Goal: Information Seeking & Learning: Learn about a topic

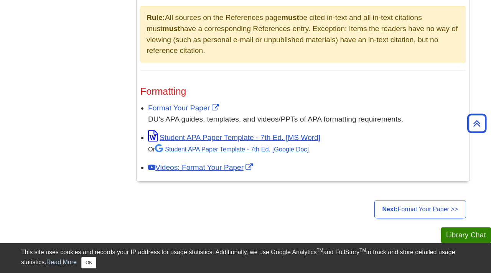
scroll to position [581, 0]
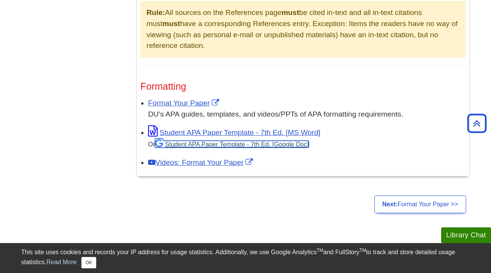
click at [210, 146] on link "Student APA Paper Template - 7th Ed. [Google Doc]" at bounding box center [232, 144] width 154 height 7
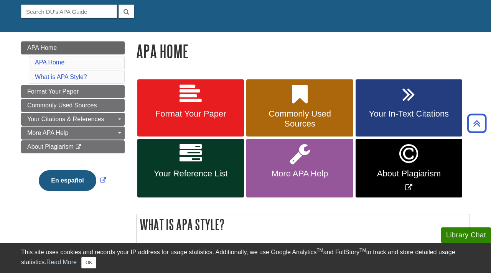
scroll to position [55, 0]
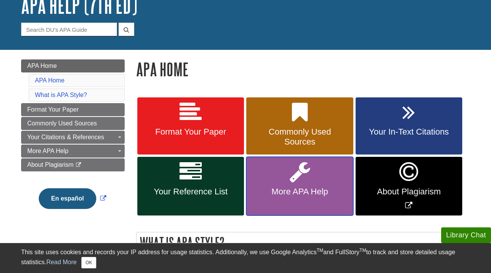
click at [299, 188] on span "More APA Help" at bounding box center [299, 192] width 95 height 10
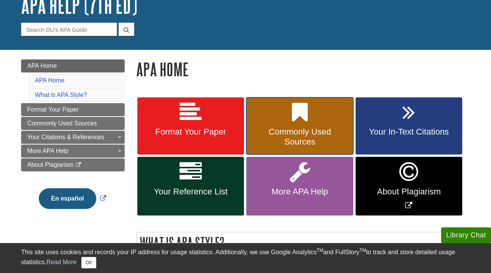
click at [307, 131] on span "Commonly Used Sources" at bounding box center [299, 137] width 95 height 20
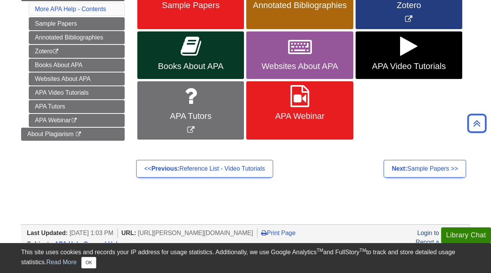
scroll to position [183, 0]
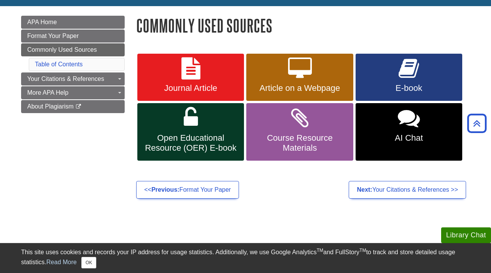
scroll to position [99, 0]
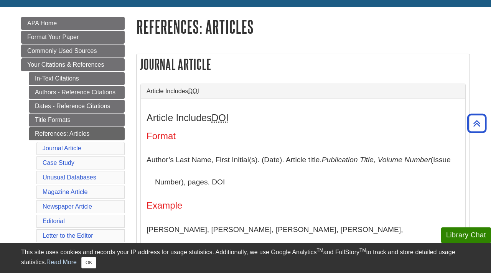
scroll to position [97, 0]
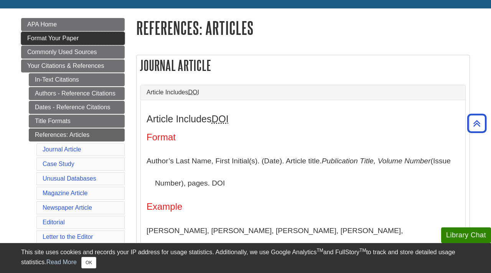
click at [71, 37] on span "Format Your Paper" at bounding box center [52, 38] width 51 height 7
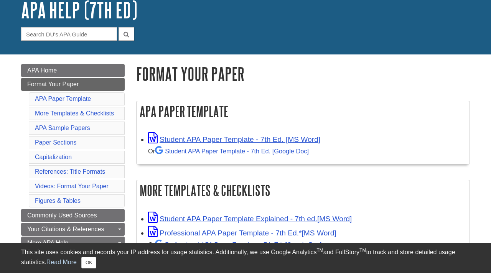
scroll to position [54, 0]
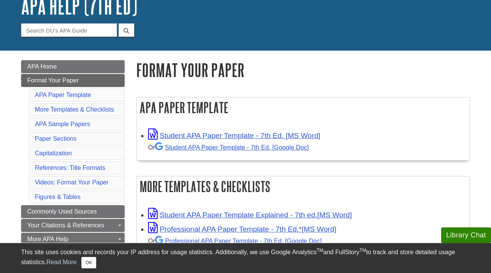
drag, startPoint x: 181, startPoint y: 179, endPoint x: 232, endPoint y: 181, distance: 51.0
click at [232, 181] on h2 "More Templates & Checklists" at bounding box center [303, 186] width 333 height 20
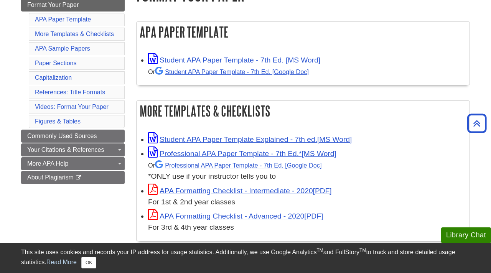
scroll to position [133, 0]
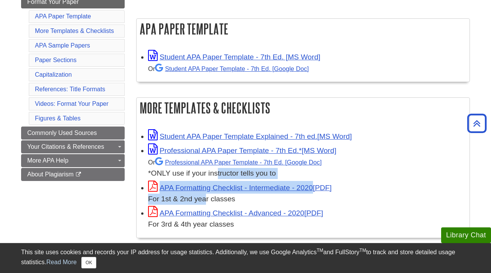
drag, startPoint x: 205, startPoint y: 196, endPoint x: 215, endPoint y: 177, distance: 21.1
click at [215, 176] on ul "Student APA Paper Template Explained - 7th ed. Professional APA Paper Template …" at bounding box center [302, 179] width 325 height 102
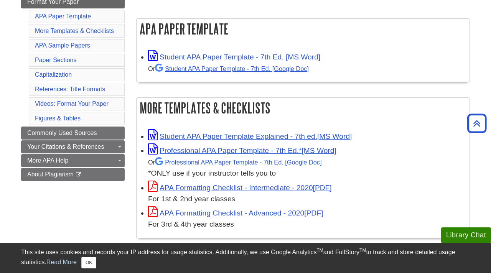
click at [211, 173] on div "Or Professional APA Paper Template - 7th Ed. *ONLY use if your instructor tells…" at bounding box center [307, 167] width 318 height 23
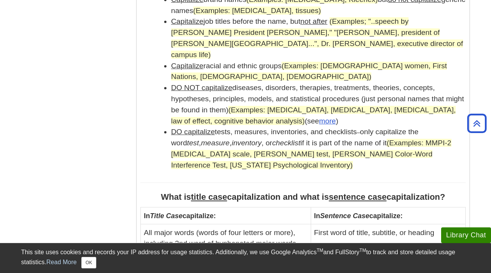
scroll to position [742, 0]
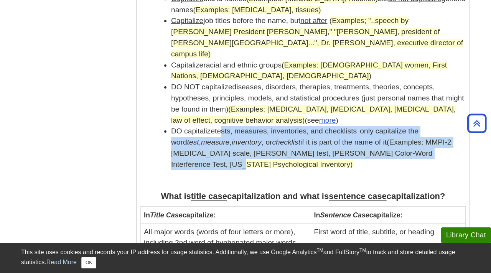
drag, startPoint x: 221, startPoint y: 118, endPoint x: 213, endPoint y: 148, distance: 31.3
click at [213, 148] on li "DO capitalize tests, measures, inventories, and checklists – only capitalize th…" at bounding box center [318, 148] width 295 height 44
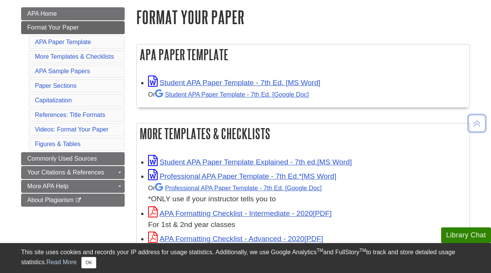
scroll to position [108, 0]
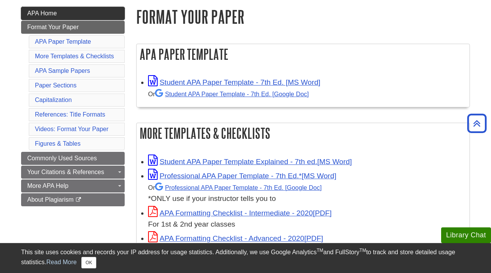
click at [72, 16] on link "APA Home" at bounding box center [73, 13] width 104 height 13
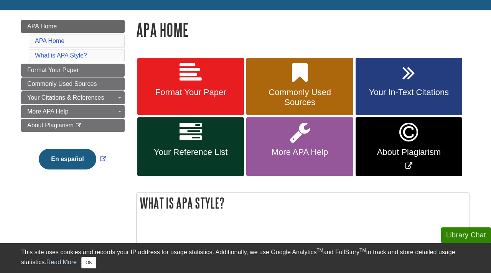
scroll to position [97, 0]
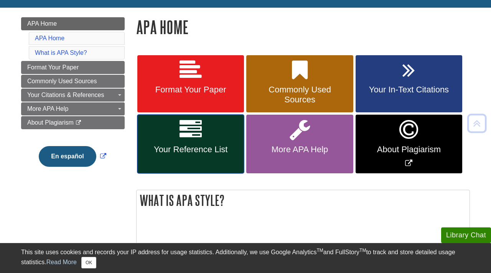
click at [187, 149] on span "Your Reference List" at bounding box center [190, 150] width 95 height 10
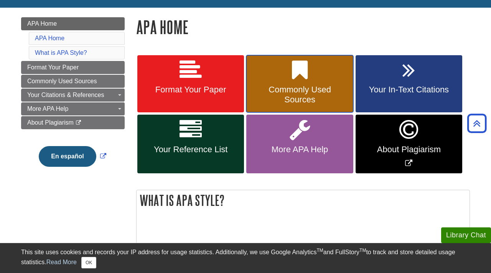
click at [283, 82] on link "Commonly Used Sources" at bounding box center [299, 84] width 107 height 58
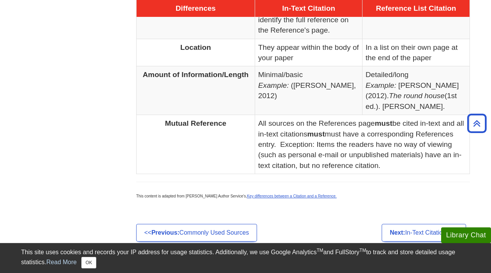
scroll to position [626, 0]
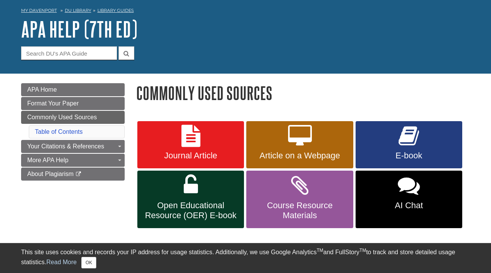
scroll to position [33, 0]
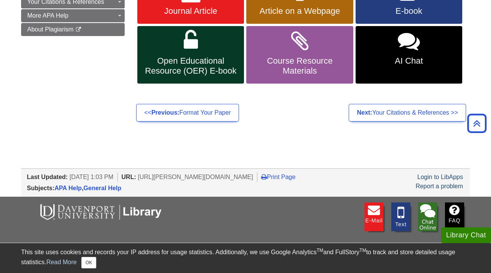
click at [264, 146] on body "Library Chat This site uses cookies and records your IP address for usage stati…" at bounding box center [245, 78] width 491 height 509
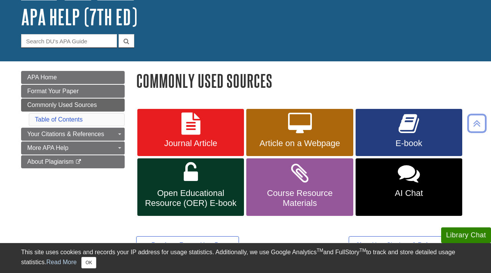
scroll to position [41, 0]
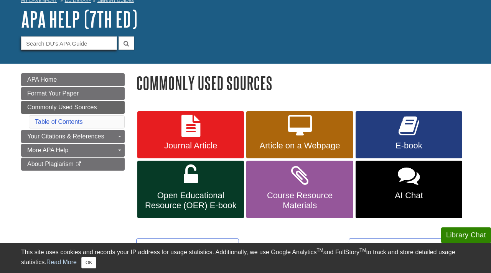
click at [56, 47] on input "Guide Search Terms" at bounding box center [69, 42] width 96 height 13
type input "department"
click at [119, 36] on button "submit" at bounding box center [127, 42] width 16 height 13
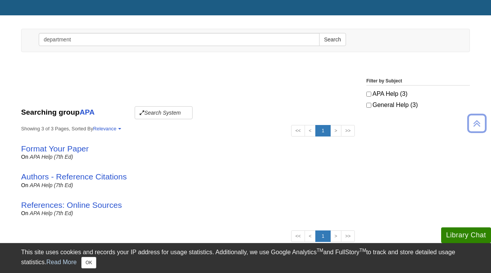
scroll to position [69, 0]
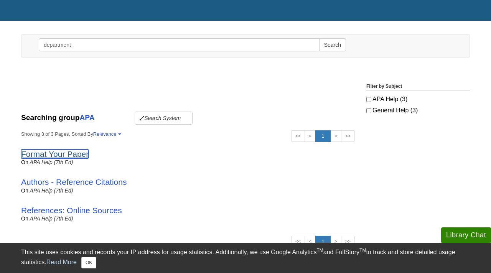
click at [55, 151] on link "Format Your Paper" at bounding box center [54, 154] width 67 height 9
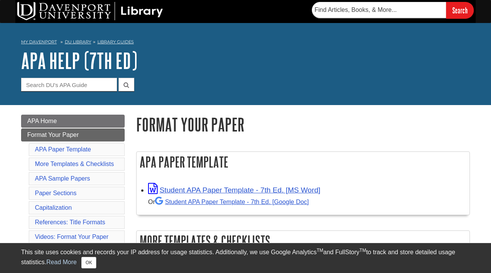
scroll to position [63, 0]
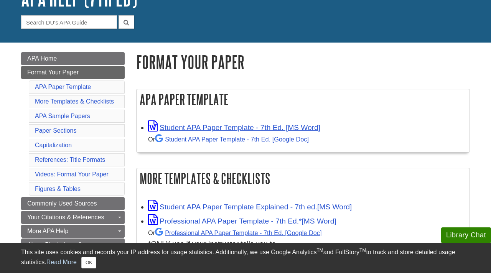
drag, startPoint x: 157, startPoint y: 94, endPoint x: 216, endPoint y: 111, distance: 60.8
click at [216, 111] on div "APA Paper Template Student APA Paper Template - 7th Ed. [MS Word] Or Student AP…" at bounding box center [303, 121] width 334 height 64
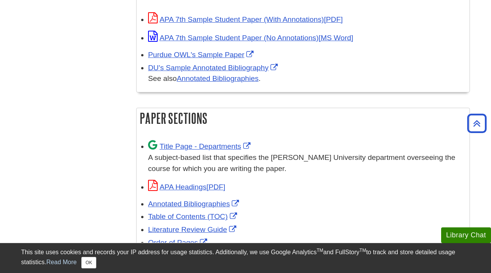
scroll to position [411, 0]
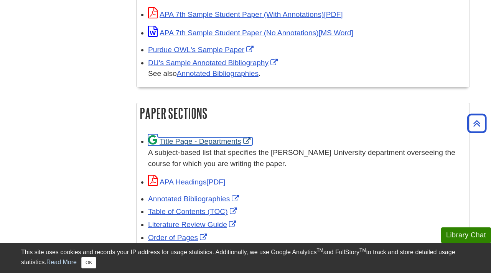
click at [185, 139] on link "Title Page - Departments" at bounding box center [200, 141] width 104 height 8
